Goal: Navigation & Orientation: Find specific page/section

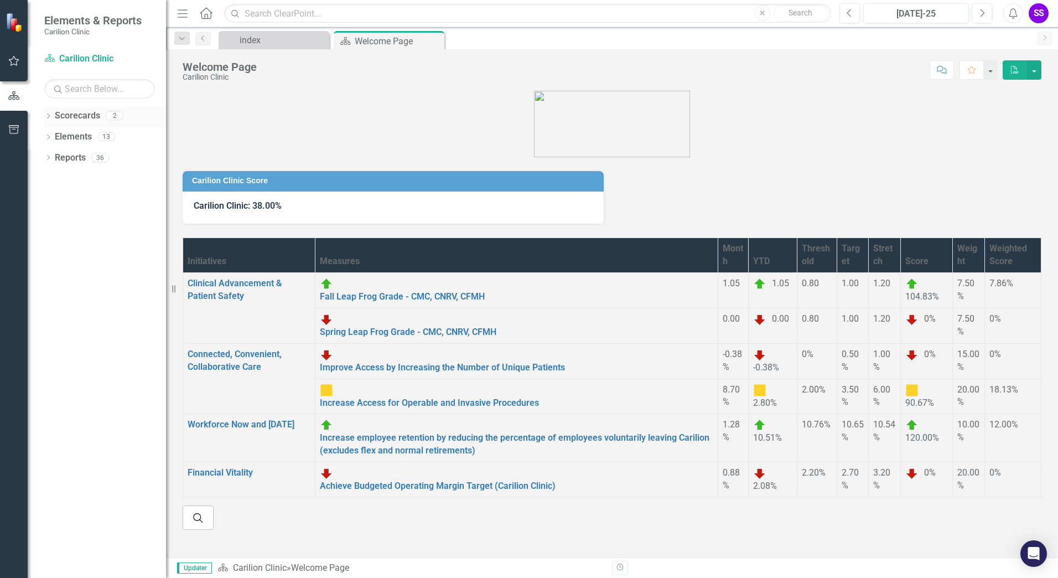
click at [50, 115] on icon "Dropdown" at bounding box center [48, 117] width 8 height 6
click at [85, 159] on link "Gastroenterology" at bounding box center [105, 158] width 122 height 13
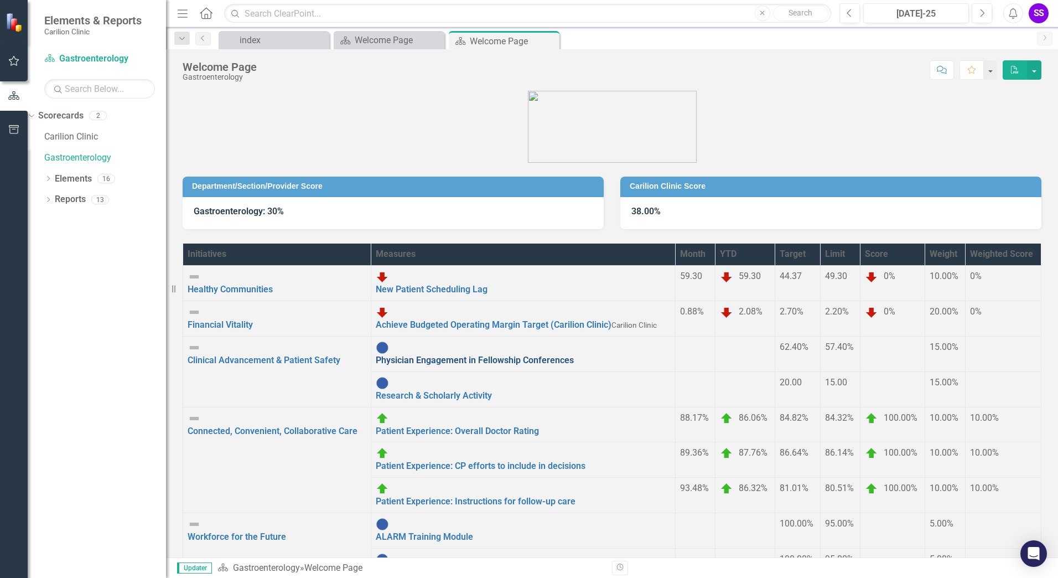
click at [384, 355] on link "Physician Engagement in Fellowship Conferences" at bounding box center [475, 360] width 198 height 11
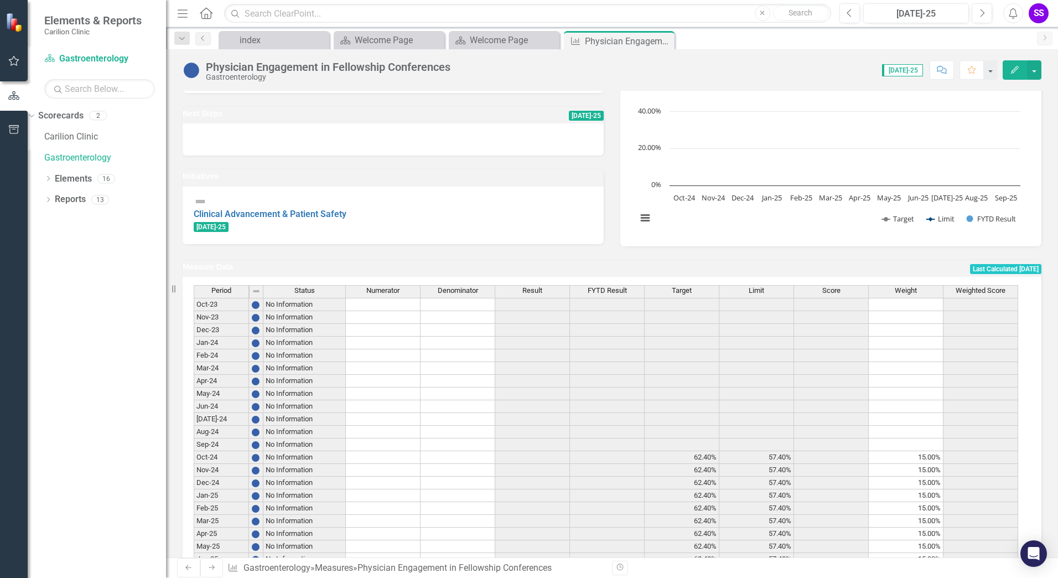
scroll to position [195, 0]
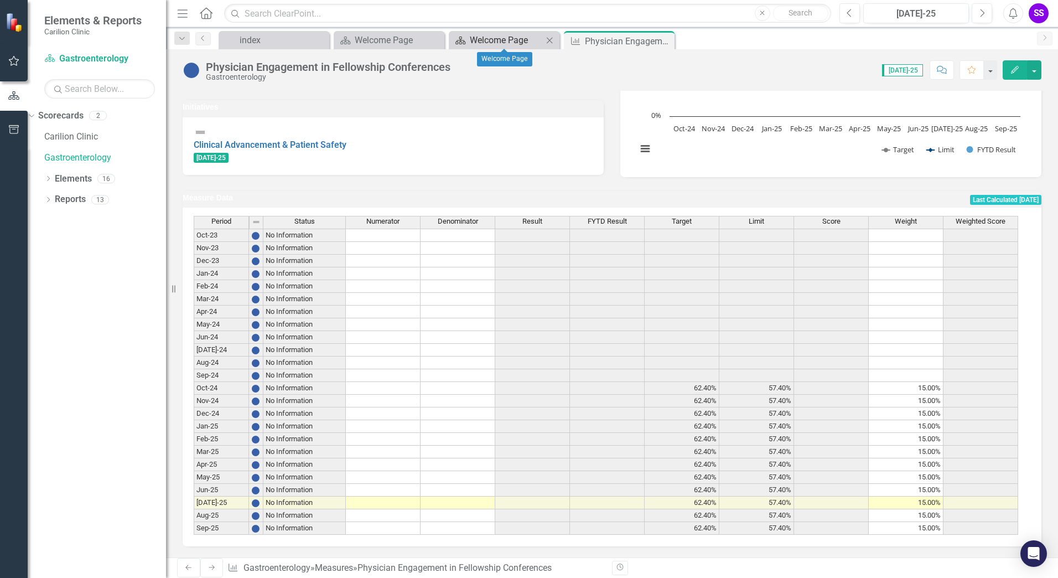
click at [513, 38] on div "Welcome Page" at bounding box center [506, 40] width 73 height 14
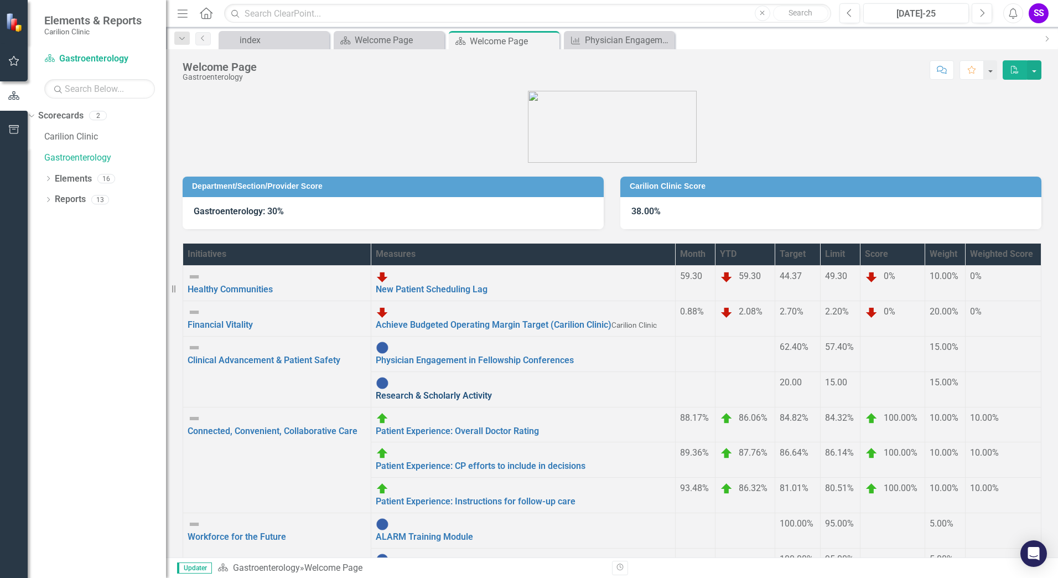
click at [434, 390] on link "Research & Scholarly Activity" at bounding box center [434, 395] width 116 height 11
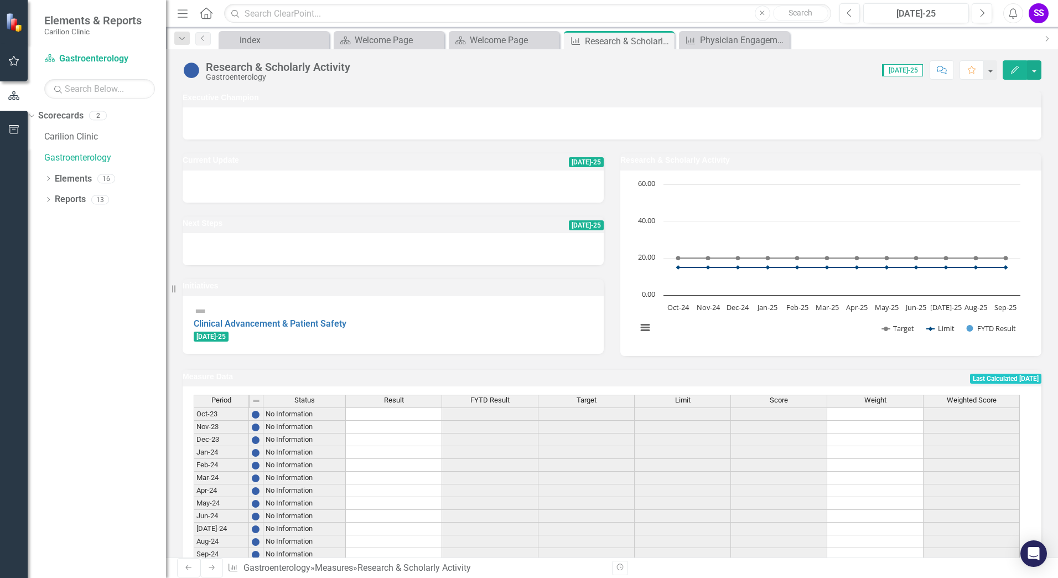
scroll to position [195, 0]
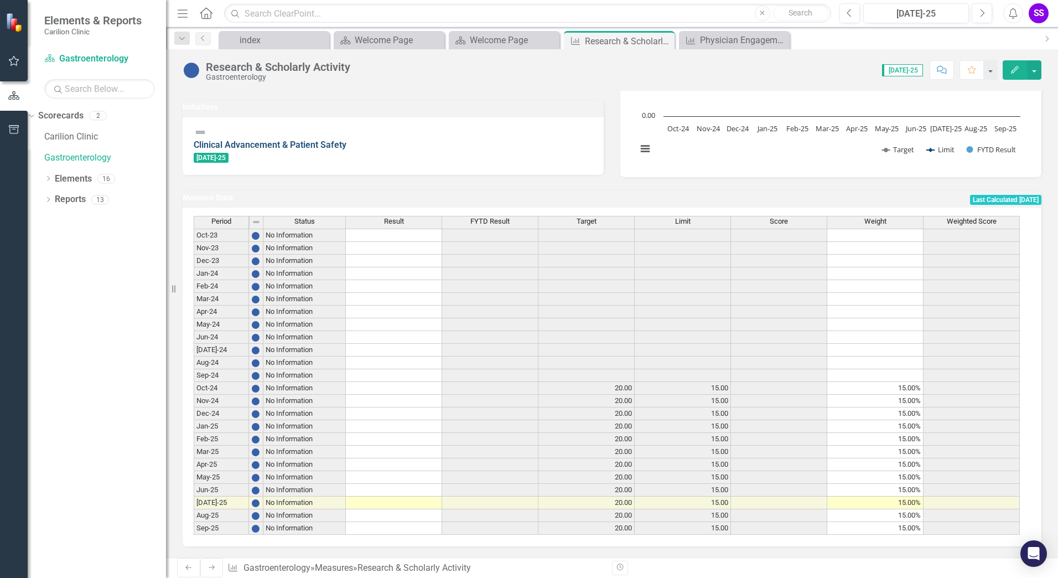
click at [265, 139] on link "Clinical Advancement & Patient Safety" at bounding box center [270, 144] width 153 height 11
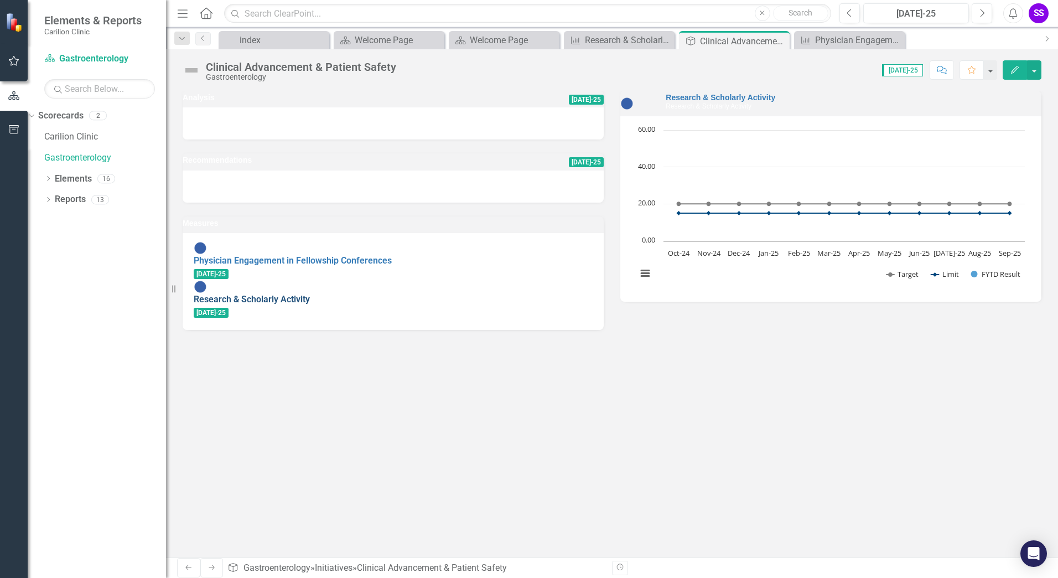
click at [262, 296] on link "Research & Scholarly Activity" at bounding box center [252, 299] width 116 height 11
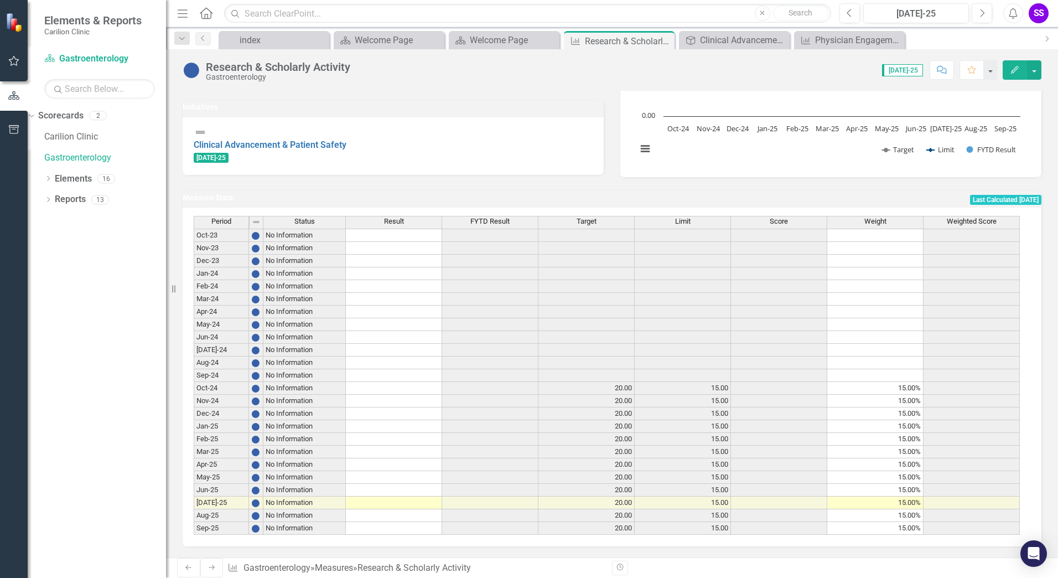
scroll to position [195, 0]
click at [480, 38] on div "Welcome Page" at bounding box center [506, 40] width 73 height 14
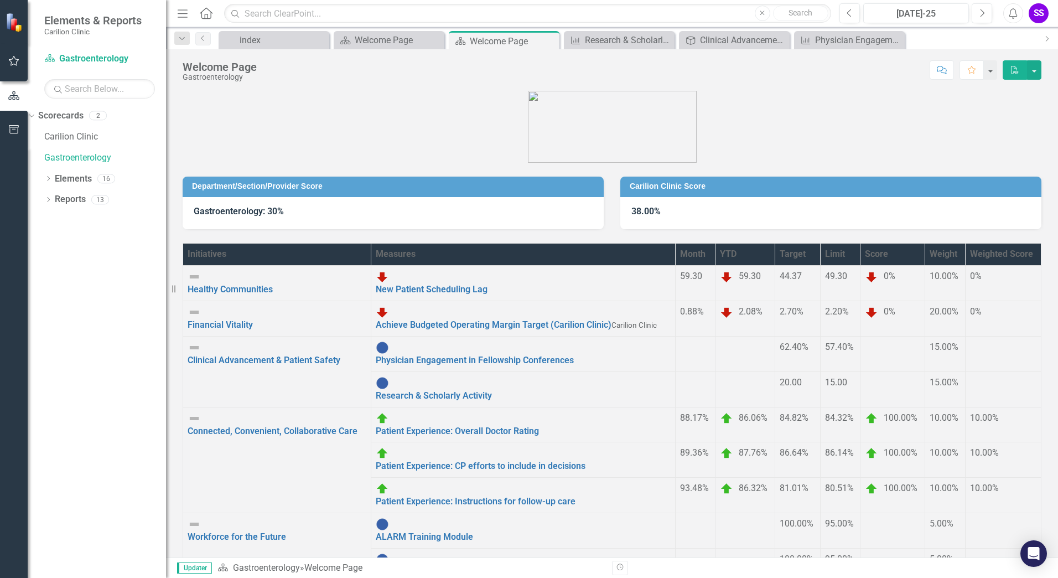
click at [379, 567] on link "7 Day Chart Closure" at bounding box center [415, 572] width 79 height 11
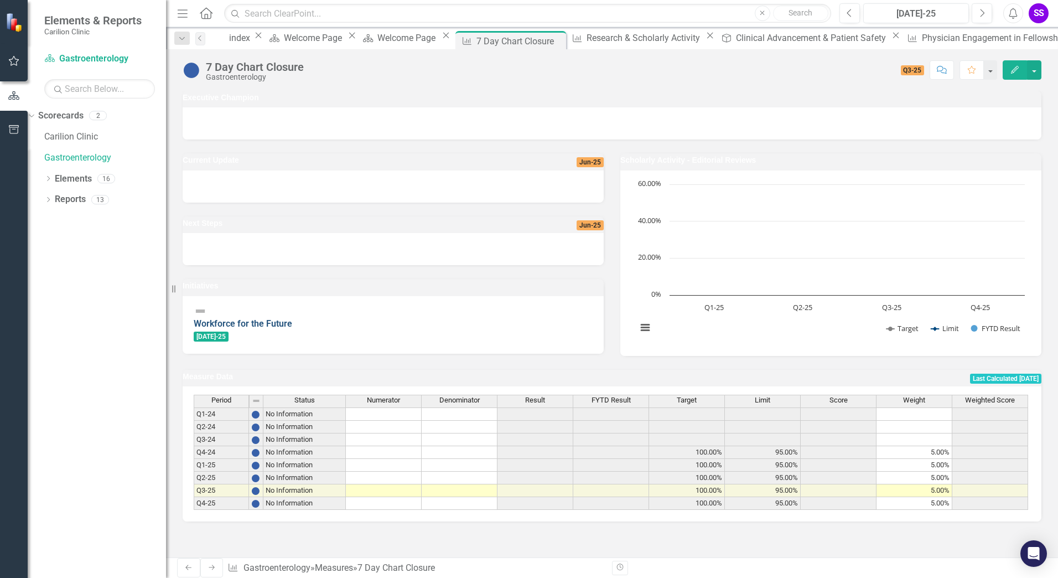
click at [288, 329] on link "Workforce for the Future" at bounding box center [243, 323] width 99 height 11
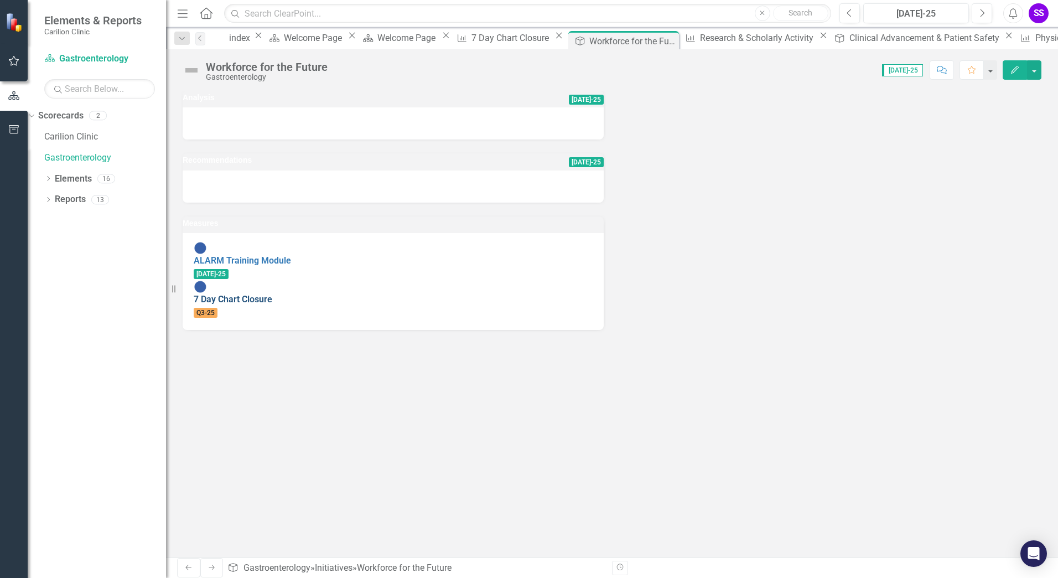
click at [258, 294] on link "7 Day Chart Closure" at bounding box center [233, 299] width 79 height 11
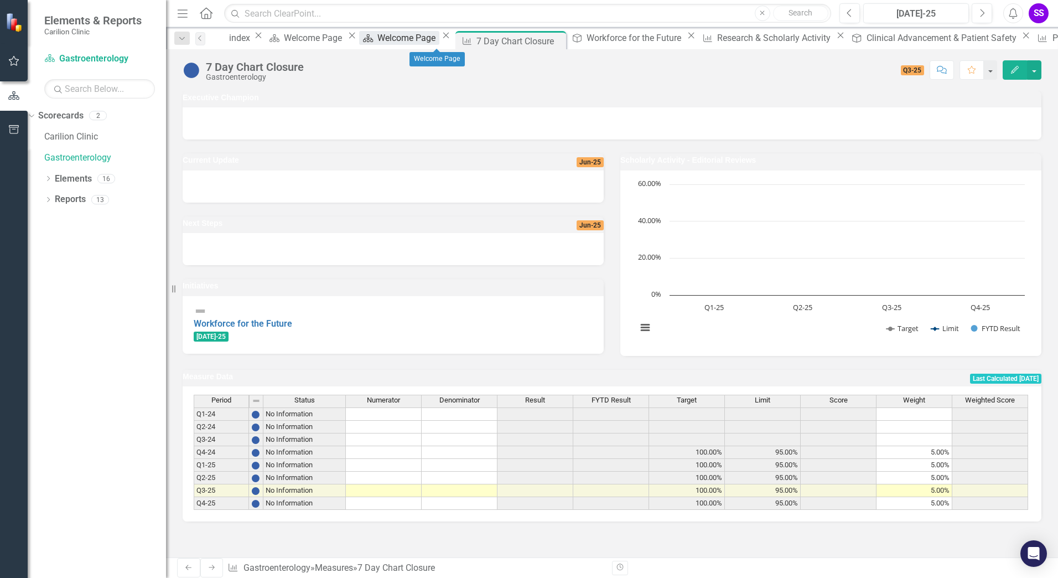
click at [431, 38] on div "Welcome Page" at bounding box center [407, 38] width 61 height 14
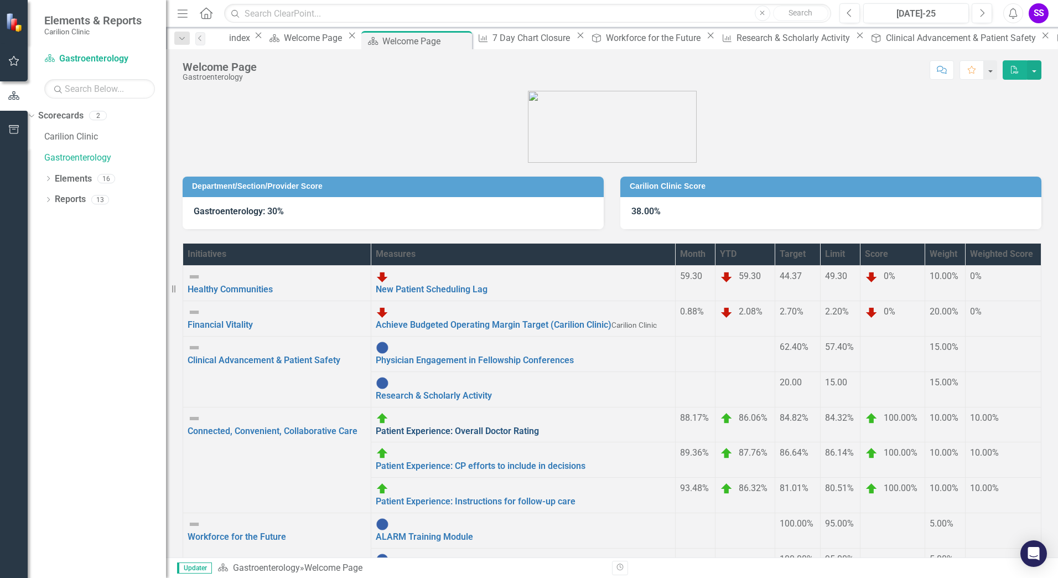
click at [402, 426] on link "Patient Experience: Overall Doctor Rating" at bounding box center [457, 431] width 163 height 11
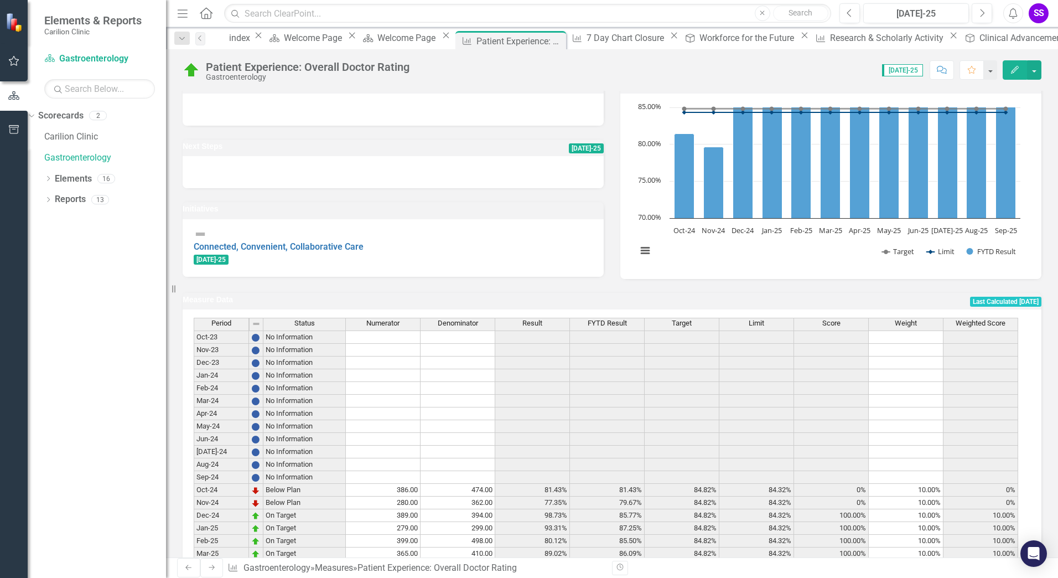
scroll to position [195, 0]
